Goal: Information Seeking & Learning: Check status

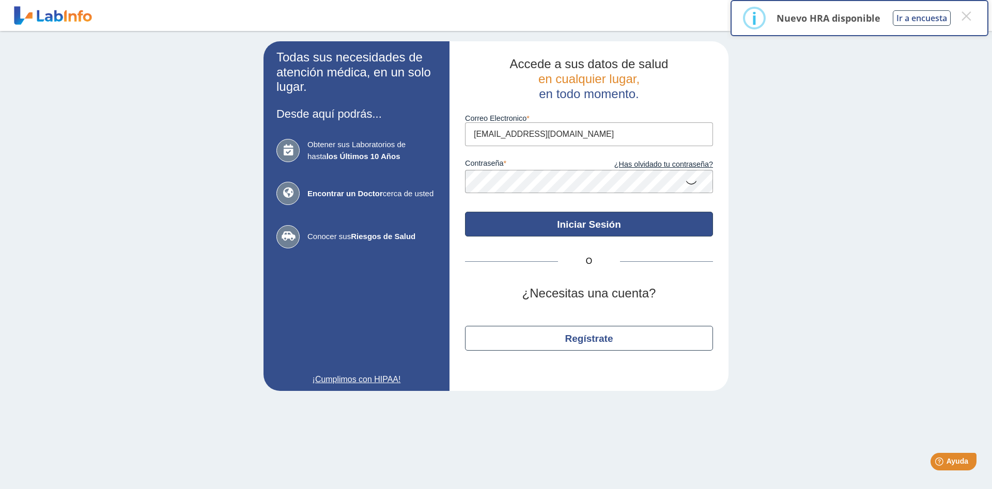
click at [593, 225] on button "Iniciar Sesión" at bounding box center [589, 224] width 248 height 25
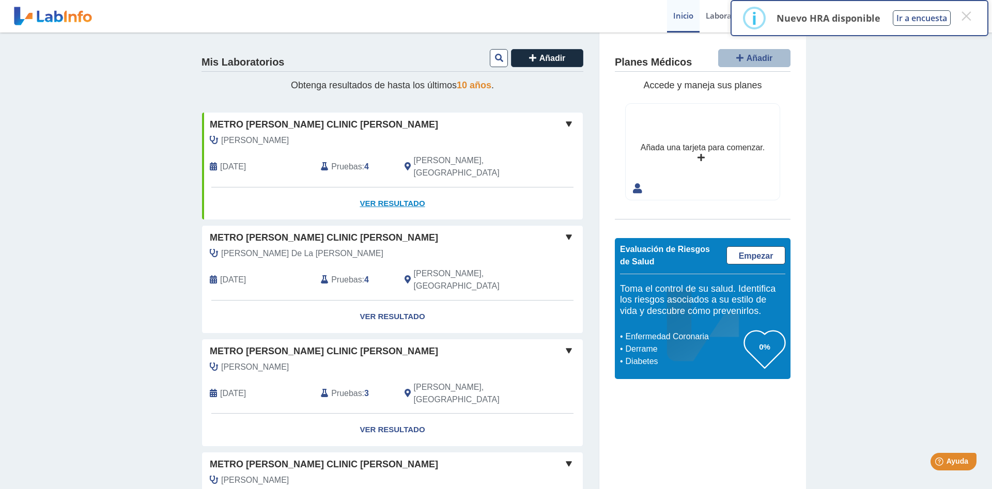
click at [391, 191] on link "Ver Resultado" at bounding box center [392, 204] width 381 height 33
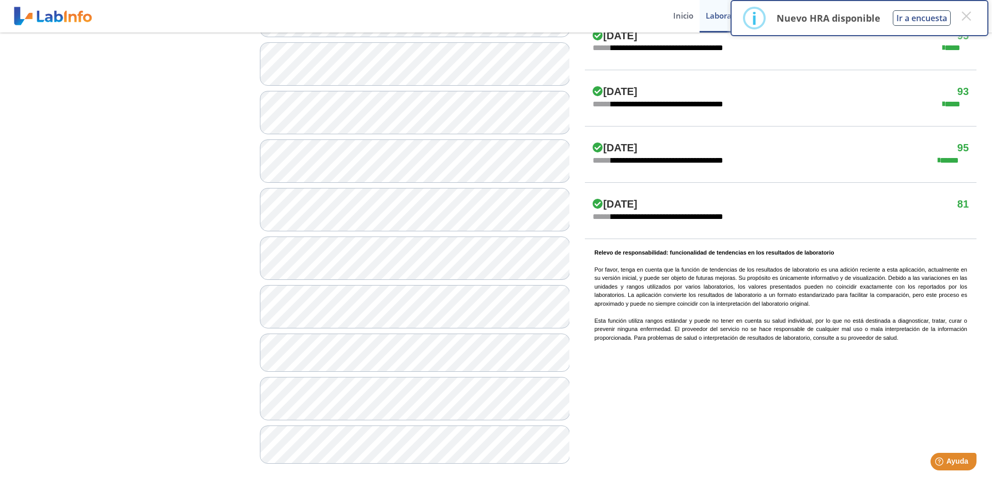
scroll to position [678, 0]
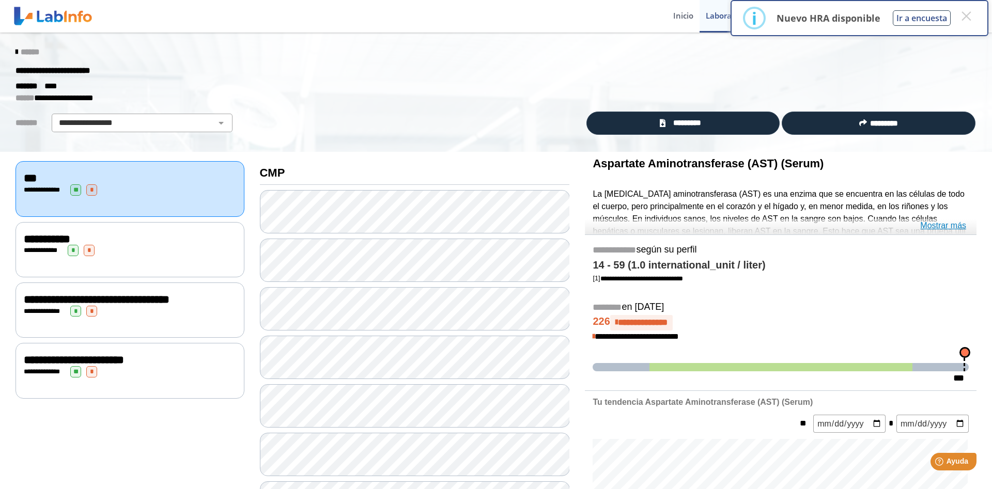
click at [940, 226] on link "Mostrar más" at bounding box center [944, 226] width 46 height 12
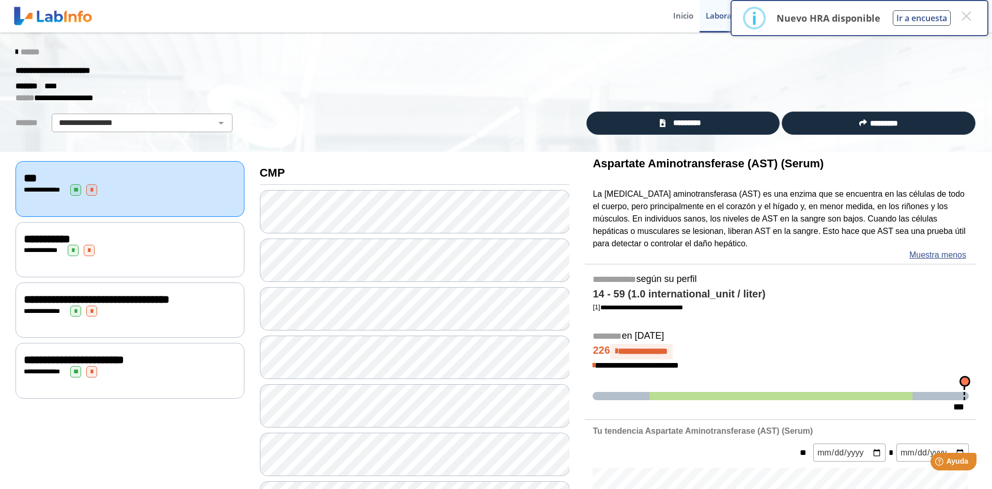
click at [157, 317] on div "**********" at bounding box center [130, 311] width 212 height 11
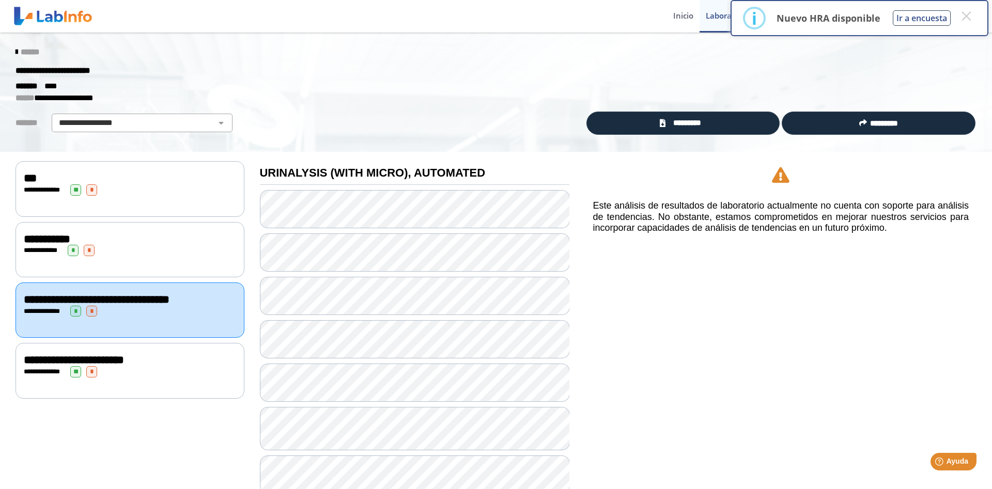
click at [136, 378] on div "**********" at bounding box center [130, 371] width 212 height 11
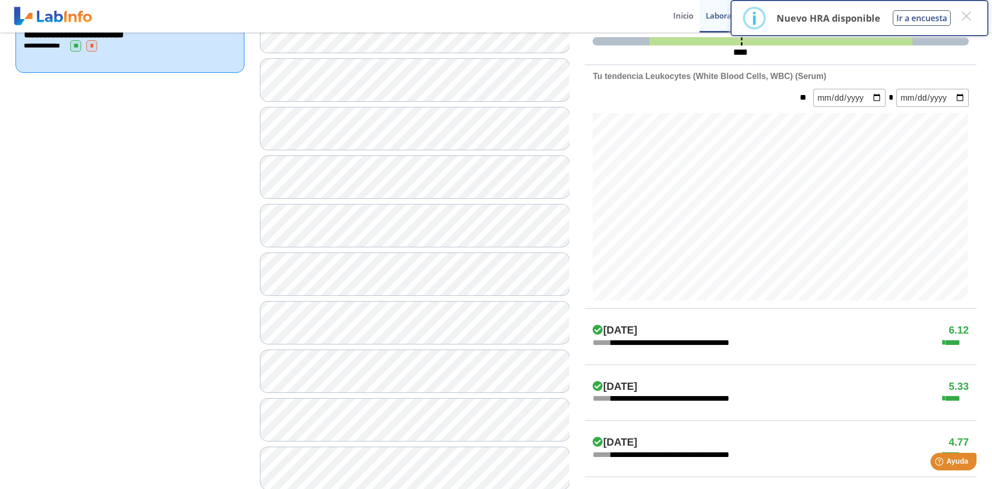
scroll to position [320, 0]
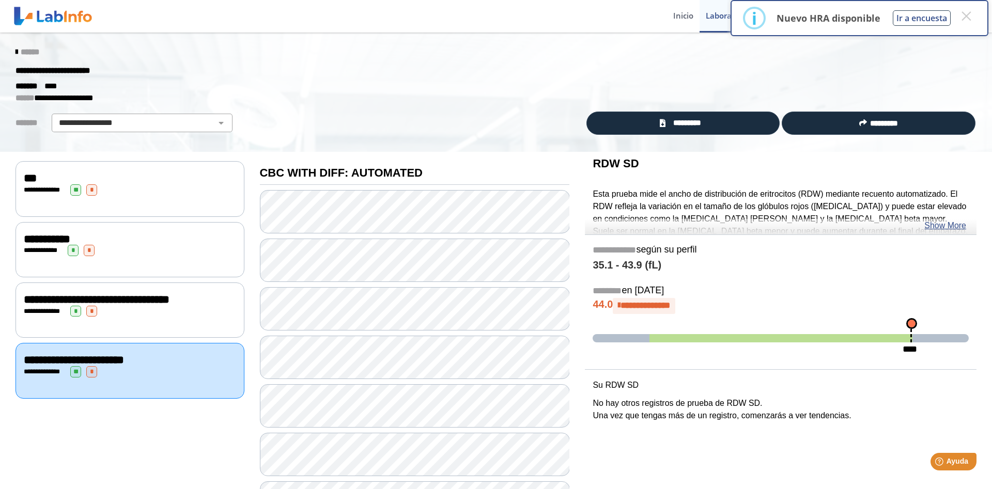
click at [134, 185] on div "**********" at bounding box center [130, 190] width 212 height 11
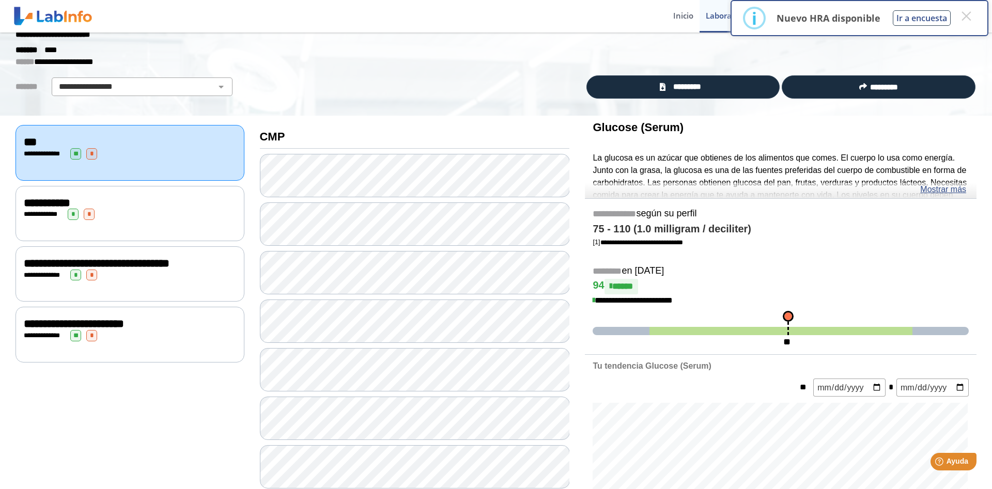
scroll to position [53, 0]
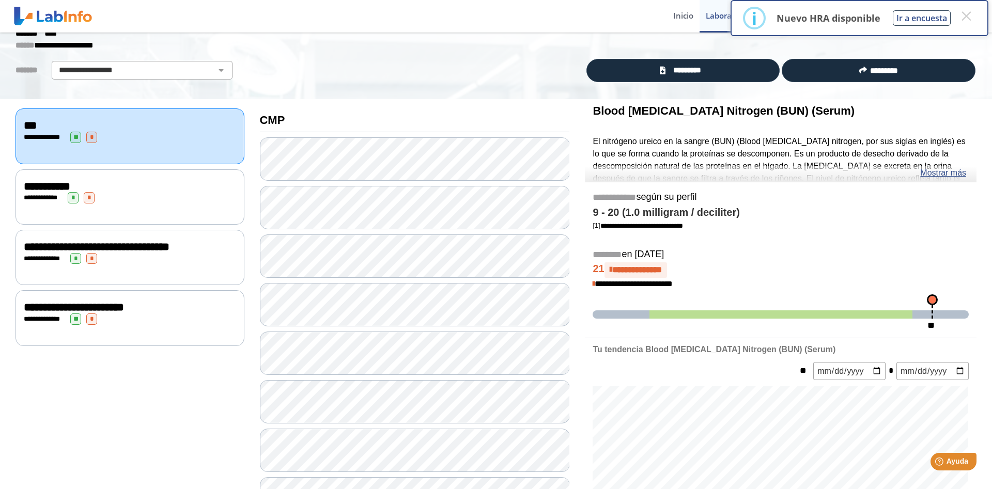
scroll to position [105, 0]
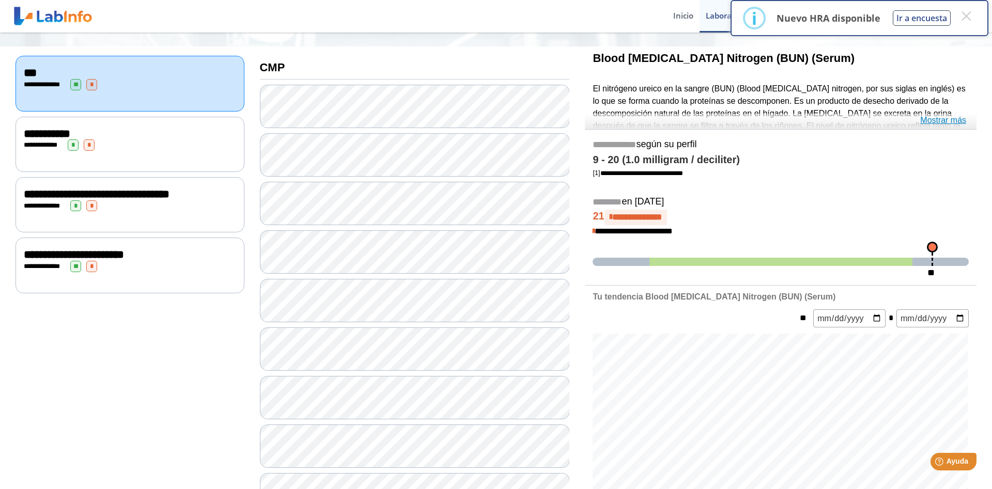
click at [941, 120] on link "Mostrar más" at bounding box center [944, 120] width 46 height 12
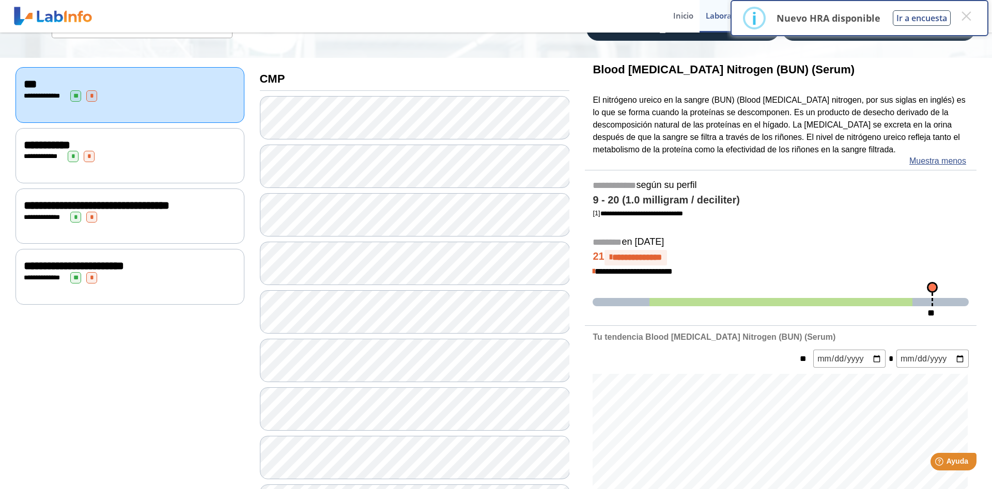
scroll to position [53, 0]
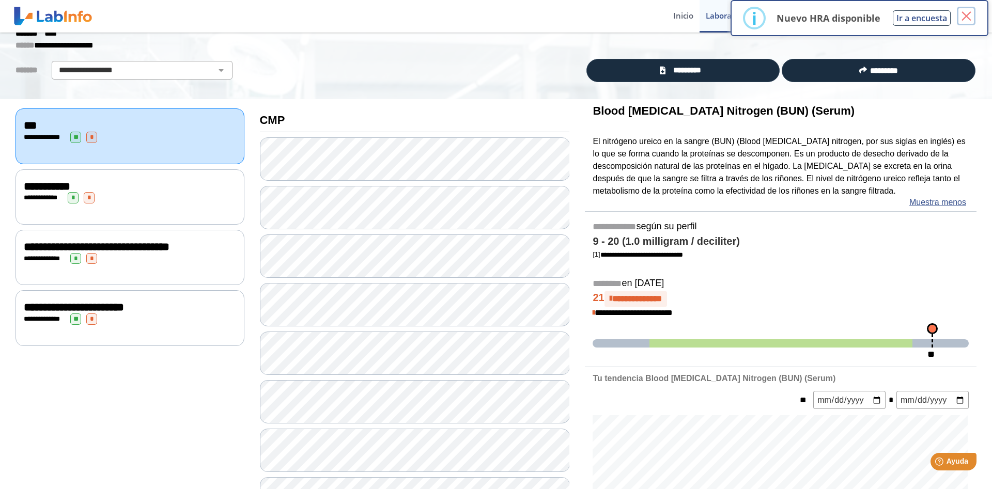
click at [968, 19] on button "×" at bounding box center [966, 16] width 19 height 19
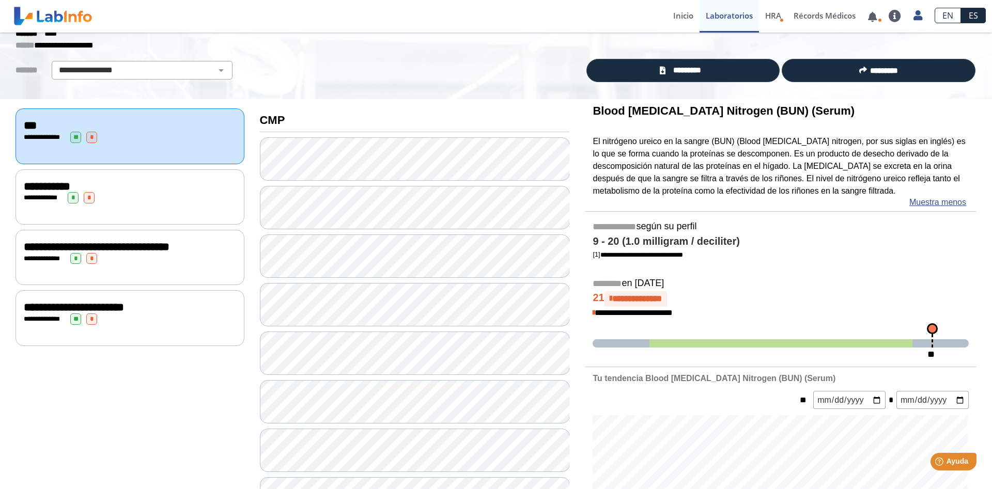
scroll to position [105, 0]
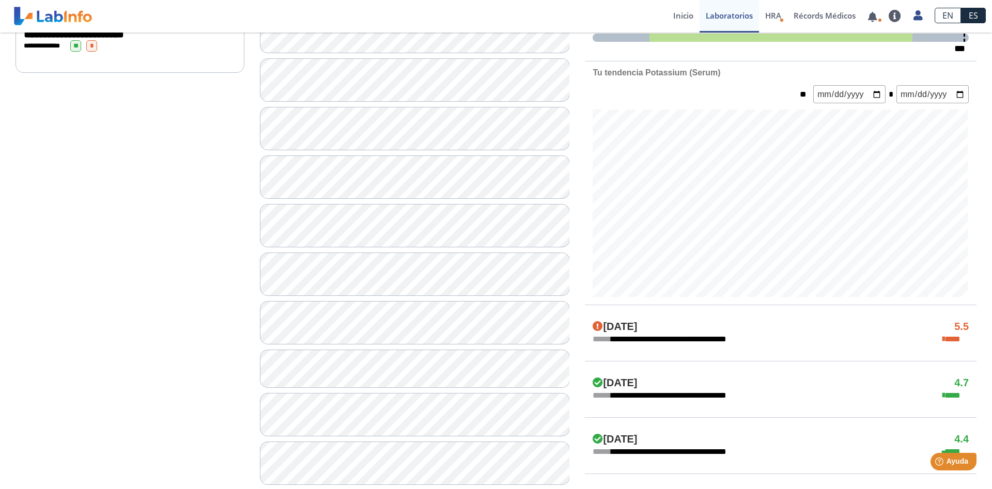
scroll to position [316, 0]
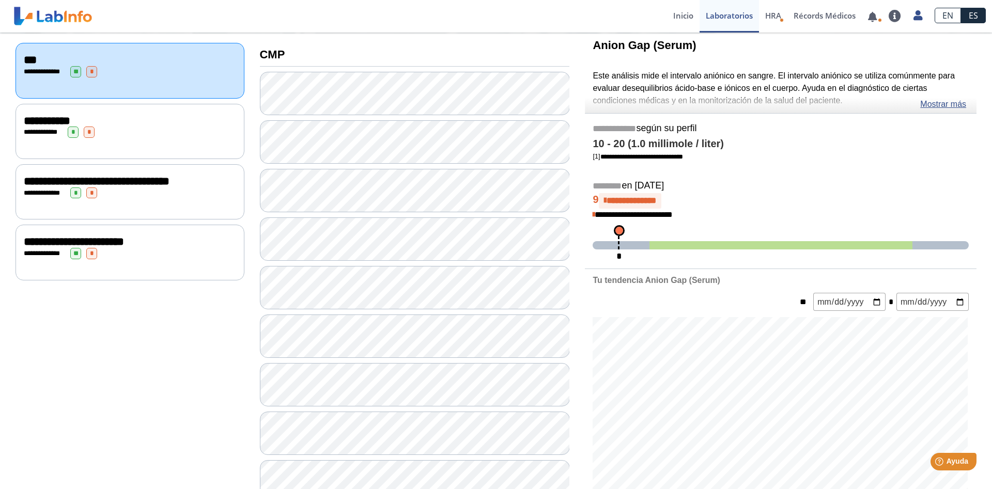
scroll to position [105, 0]
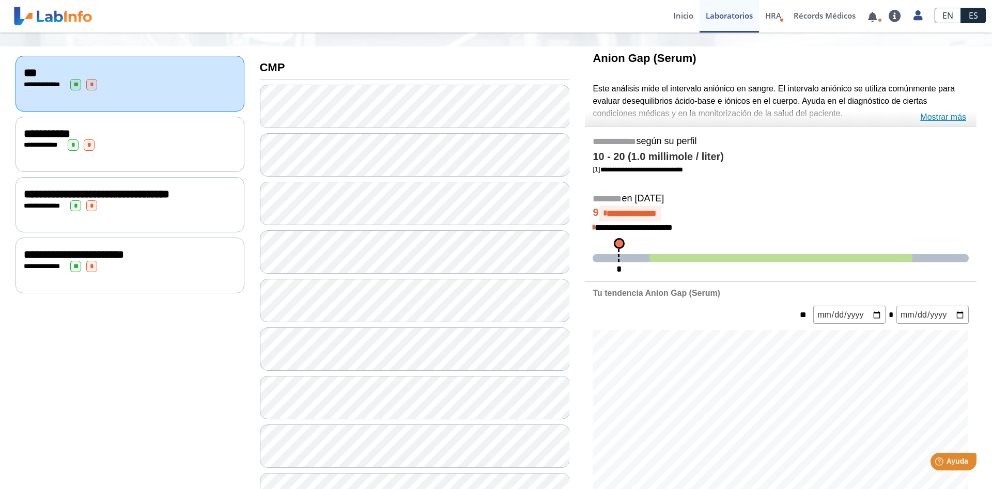
click at [943, 116] on link "Mostrar más" at bounding box center [944, 117] width 46 height 12
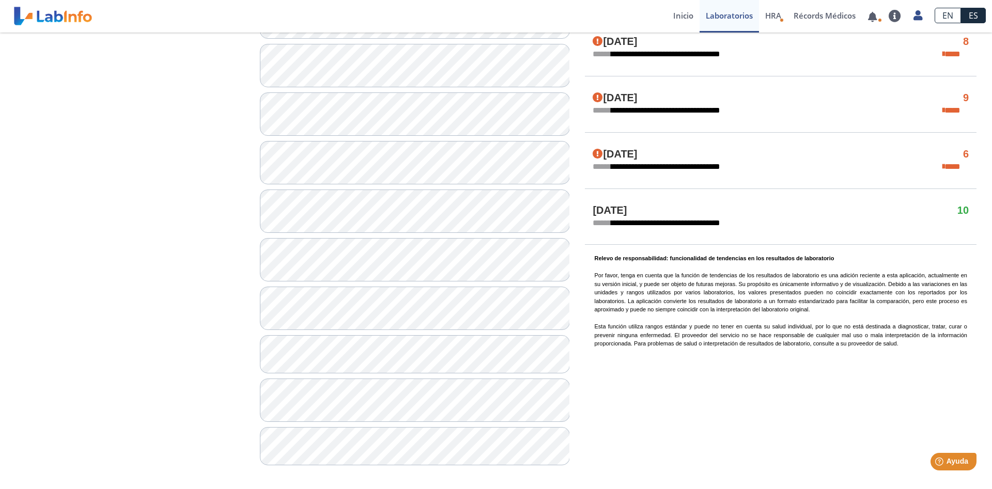
scroll to position [678, 0]
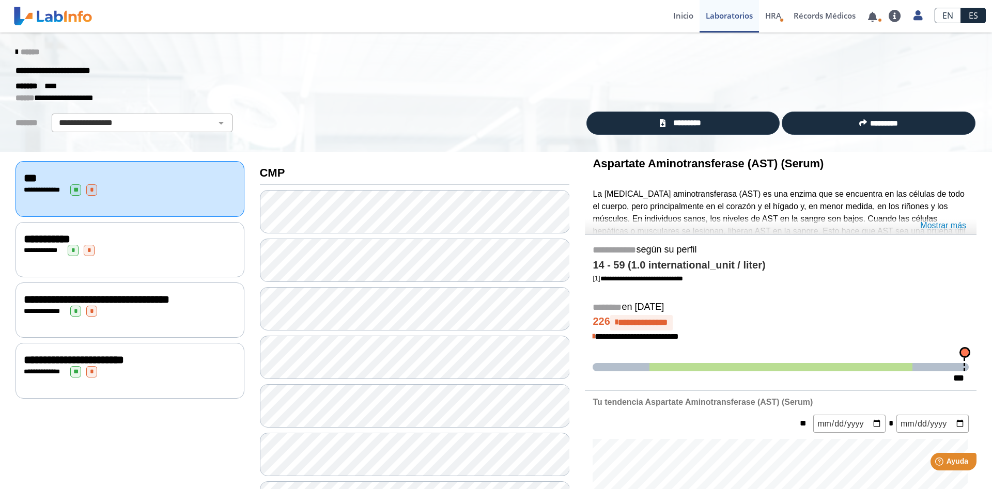
click at [933, 224] on link "Mostrar más" at bounding box center [944, 226] width 46 height 12
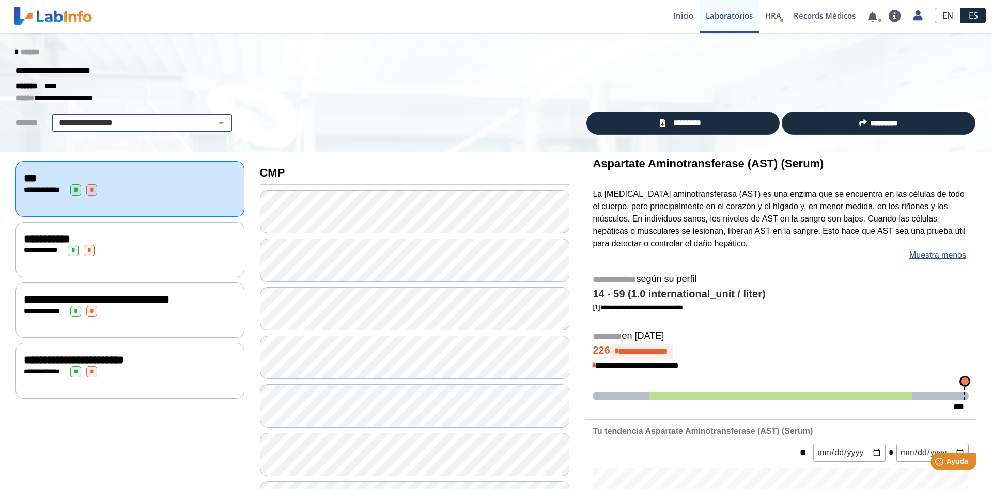
click at [222, 121] on select "**********" at bounding box center [142, 123] width 175 height 12
click at [776, 18] on span "HRA" at bounding box center [774, 15] width 16 height 10
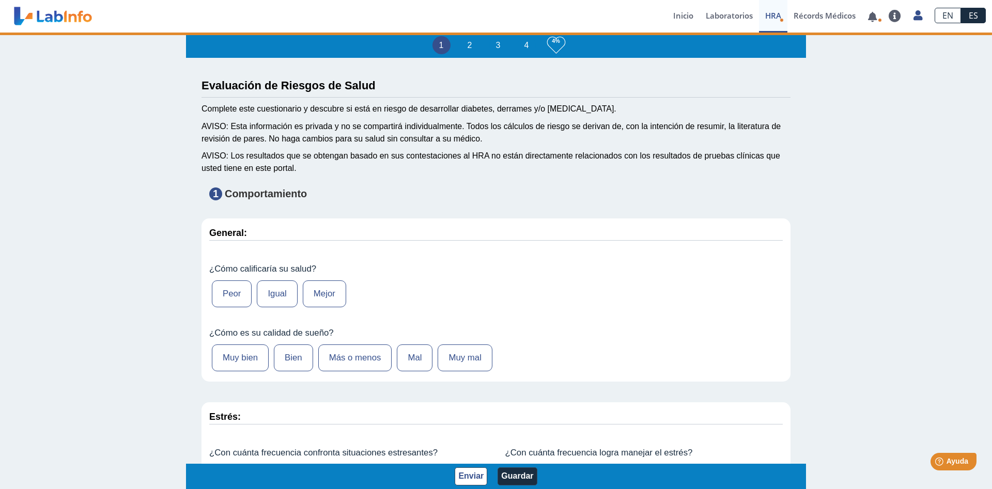
type input "Hector Perez"
type input "1972-12-26"
select select
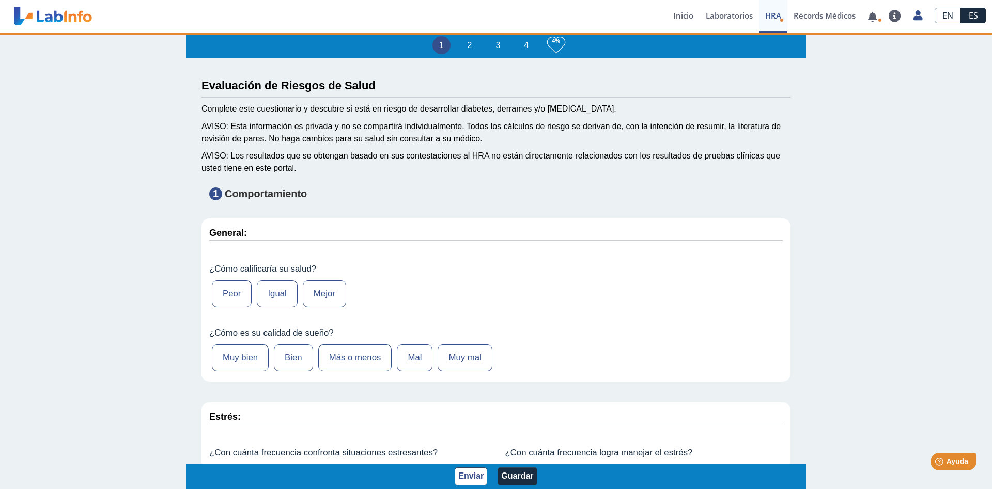
select select
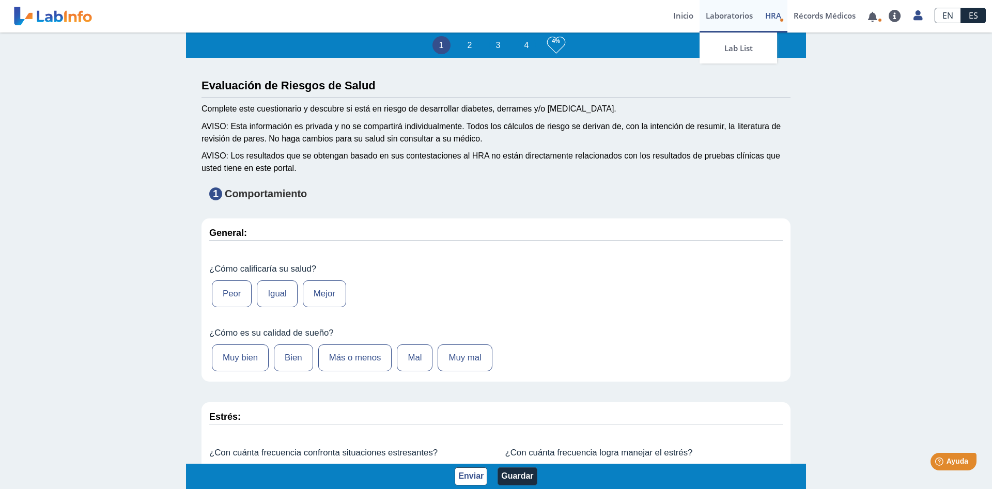
click at [715, 15] on link "Laboratorios" at bounding box center [729, 16] width 59 height 33
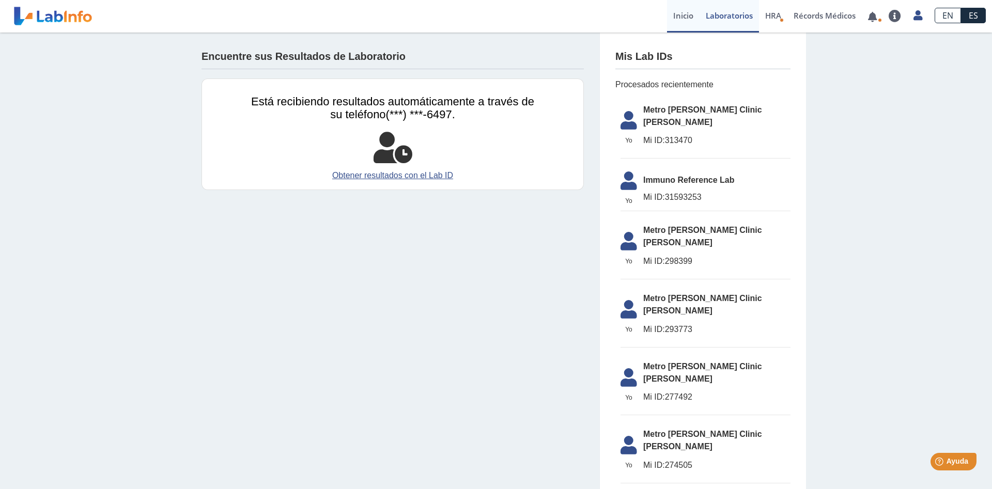
click at [683, 16] on link "Inicio" at bounding box center [683, 16] width 33 height 33
